Goal: Browse casually: Explore the website without a specific task or goal

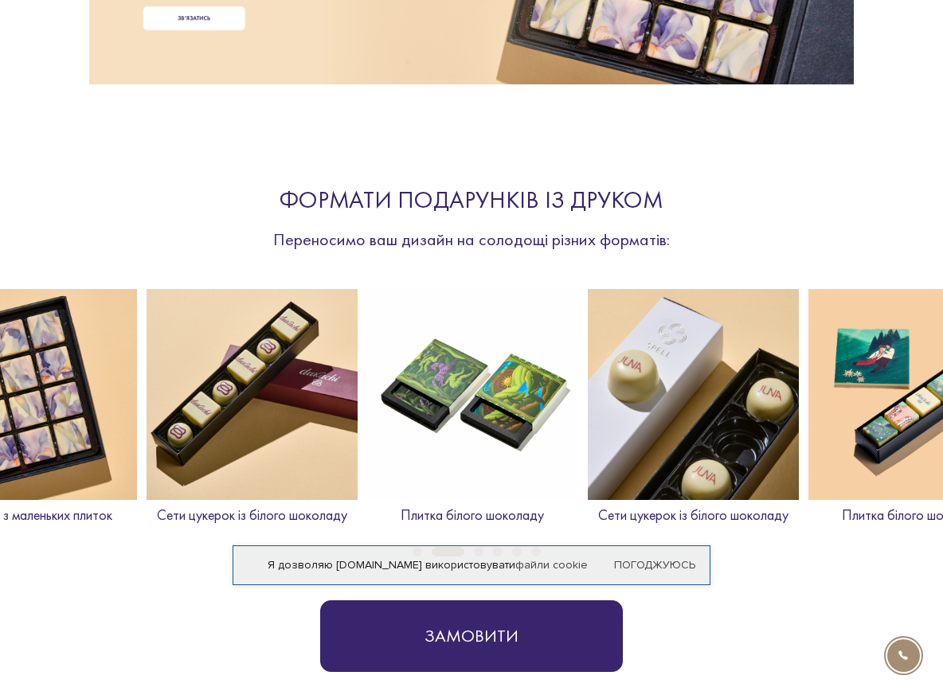
scroll to position [359, 0]
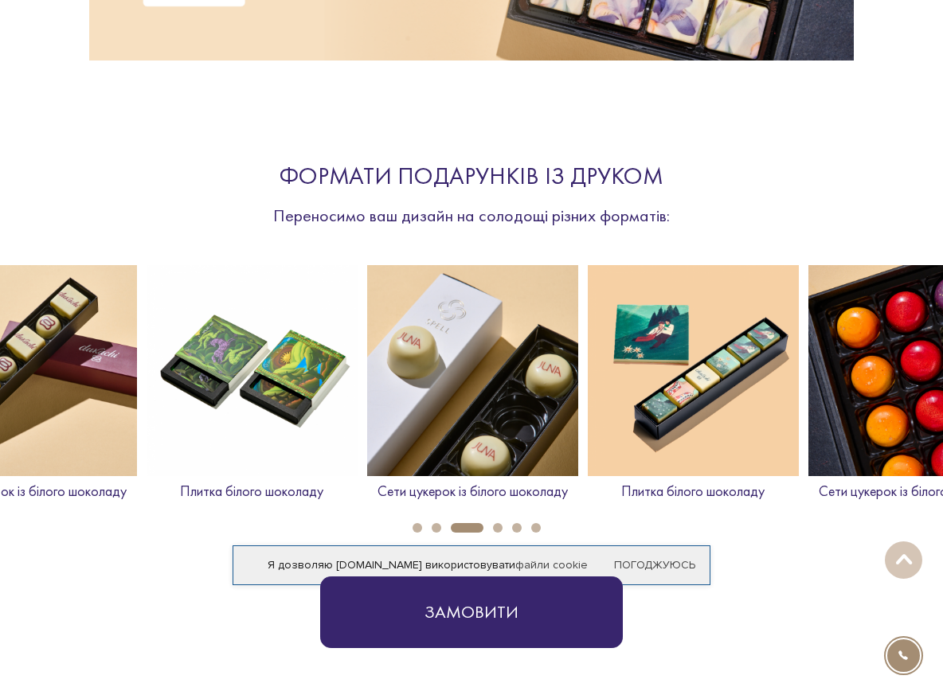
click at [253, 389] on img at bounding box center [251, 370] width 211 height 211
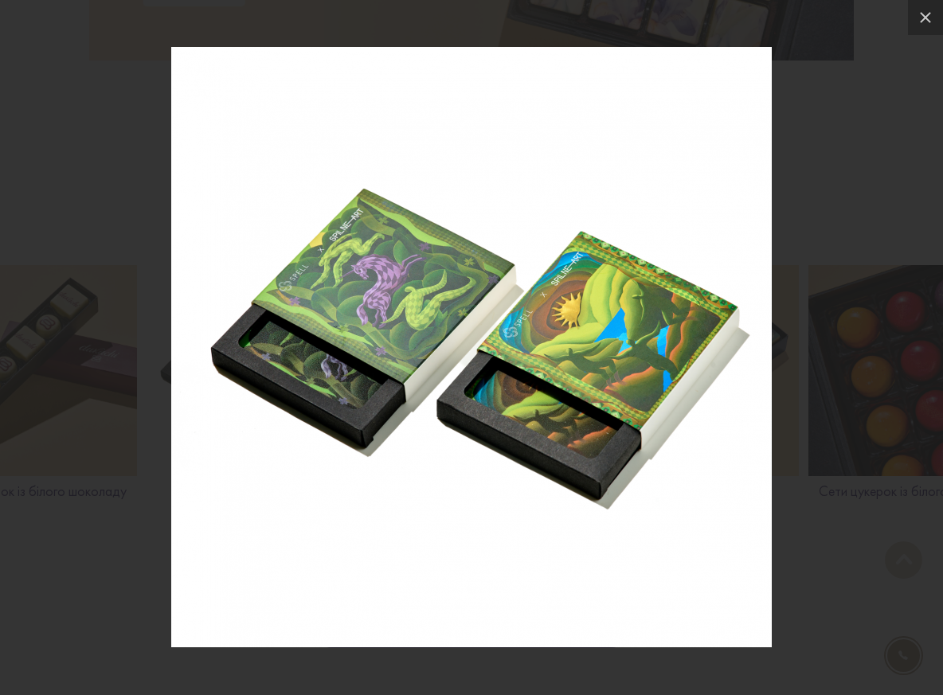
click at [806, 349] on div at bounding box center [471, 347] width 943 height 695
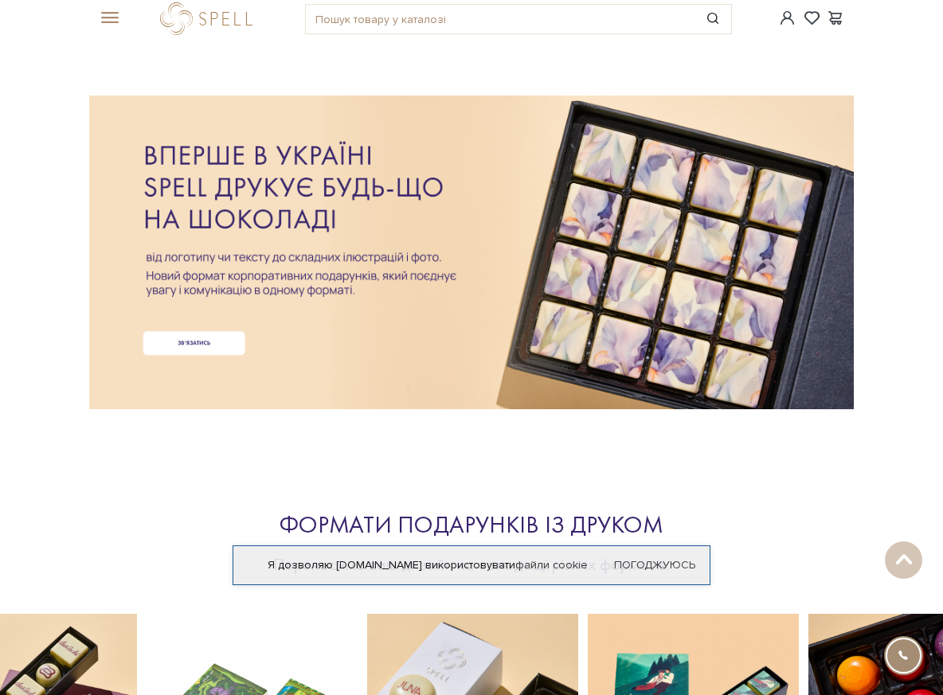
scroll to position [0, 0]
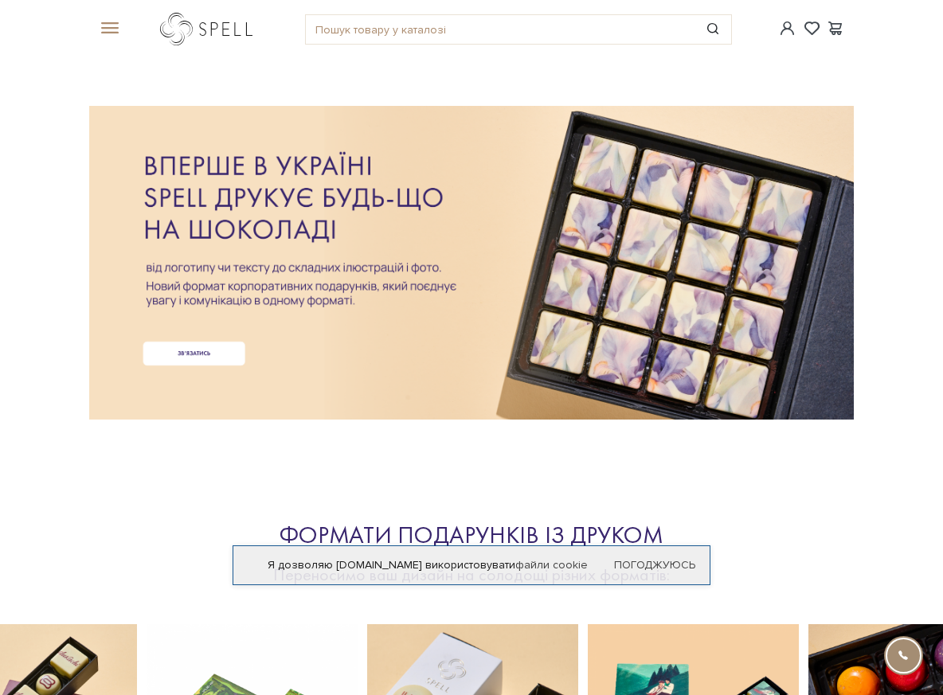
click at [195, 31] on link "logo" at bounding box center [210, 29] width 100 height 33
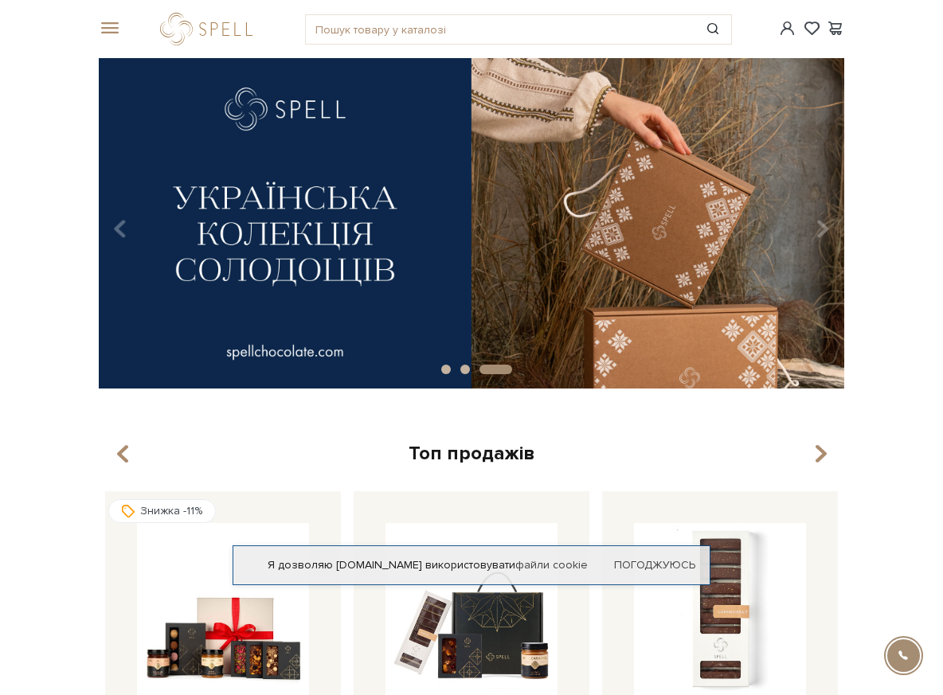
click at [111, 31] on span at bounding box center [107, 28] width 16 height 14
